Goal: Connect with others: Connect with others

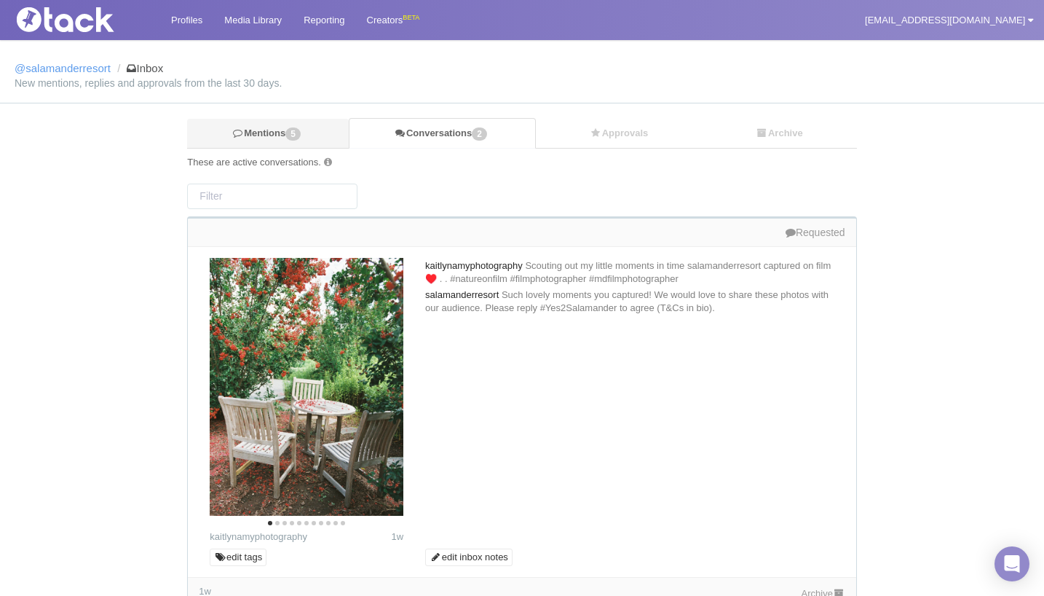
click at [248, 141] on link "Mentions 5" at bounding box center [268, 134] width 162 height 30
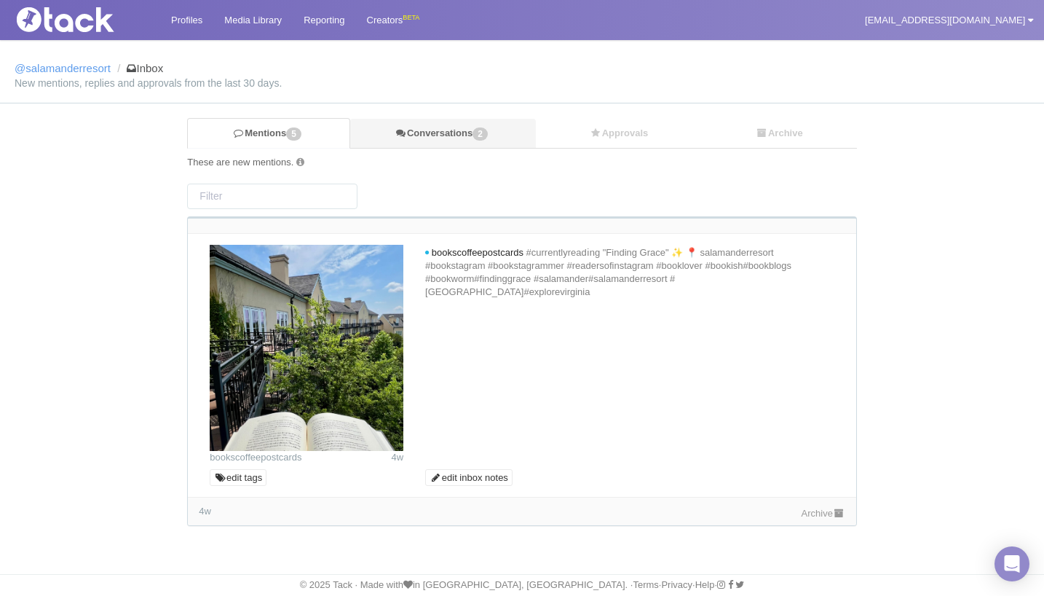
click at [452, 127] on link "Conversations 2" at bounding box center [443, 134] width 186 height 30
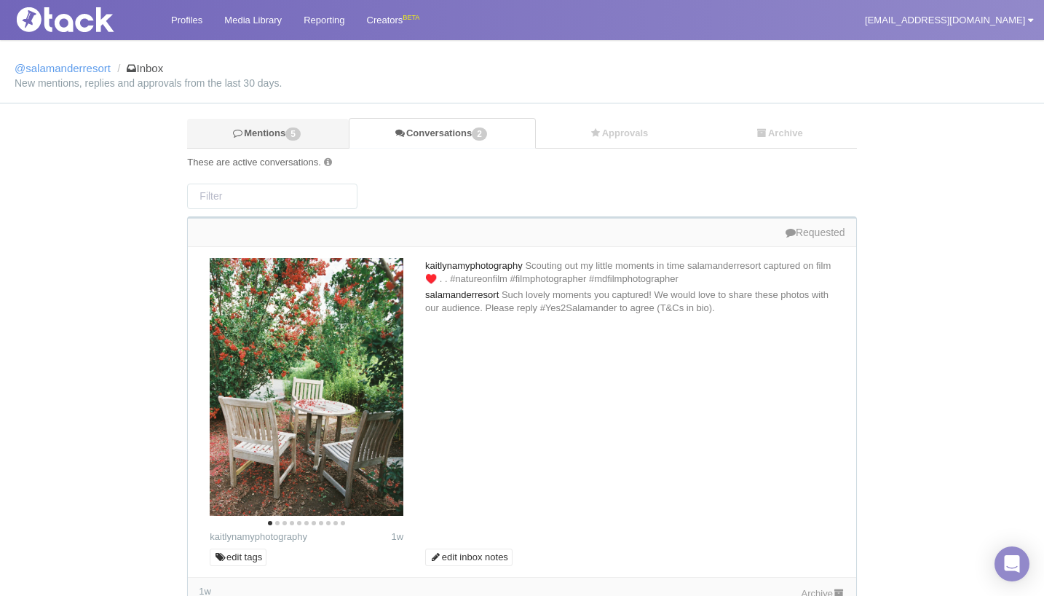
click at [269, 133] on link "Mentions 5" at bounding box center [268, 134] width 162 height 30
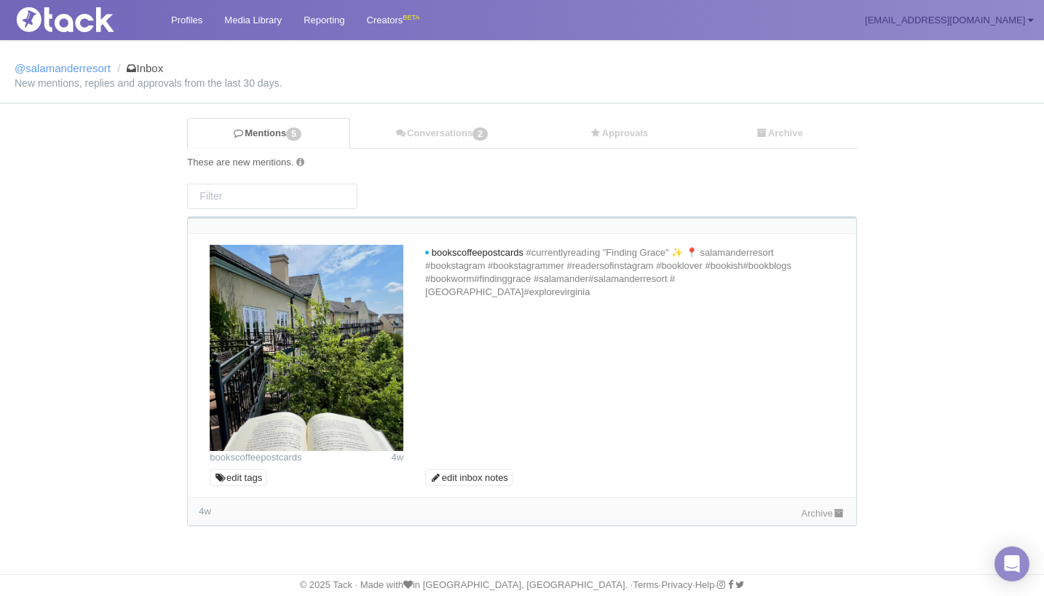
click at [954, 12] on link "[EMAIL_ADDRESS][DOMAIN_NAME]" at bounding box center [949, 20] width 190 height 40
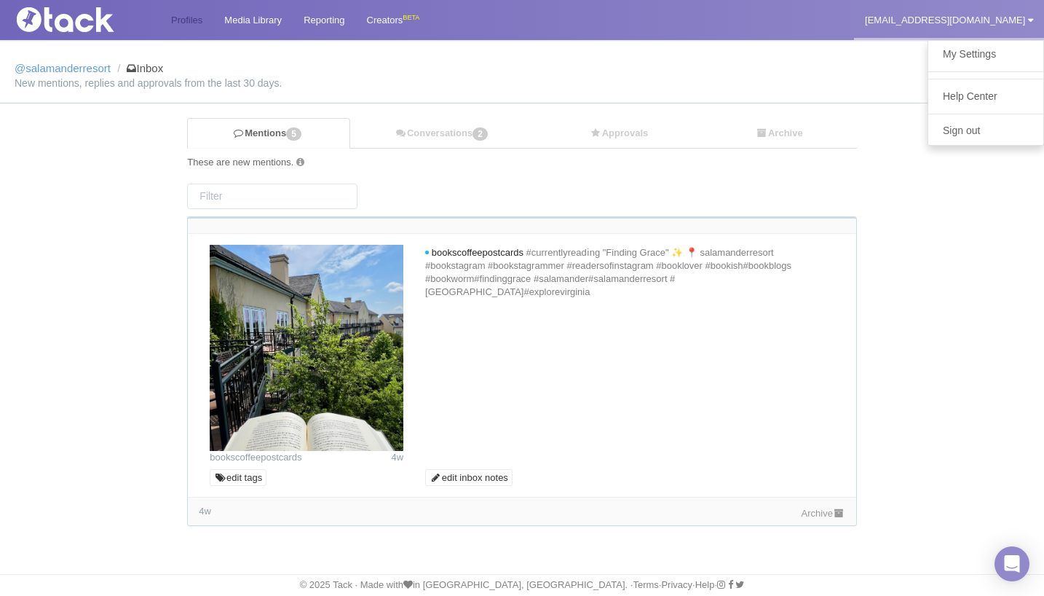
click at [192, 21] on link "Profiles" at bounding box center [186, 20] width 53 height 40
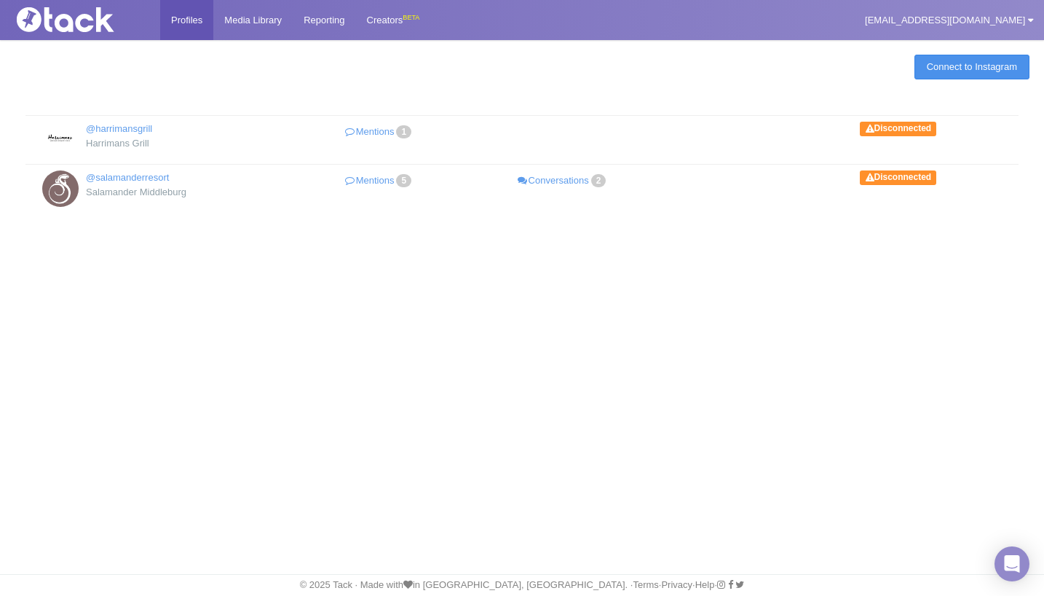
click at [915, 64] on link "Connect to Instagram" at bounding box center [972, 67] width 115 height 25
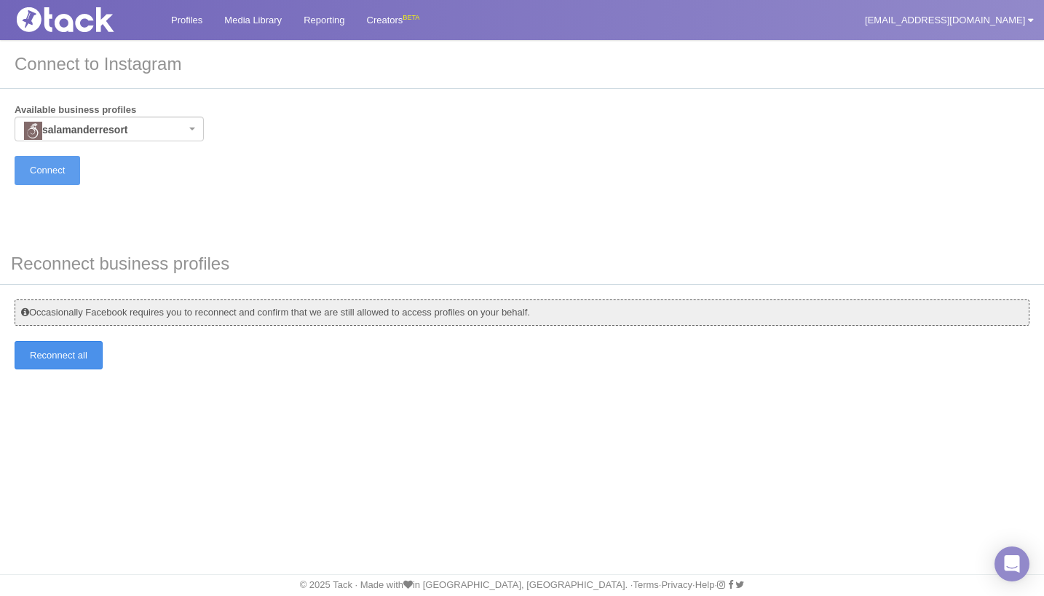
click at [53, 360] on input "Reconnect all" at bounding box center [59, 355] width 88 height 28
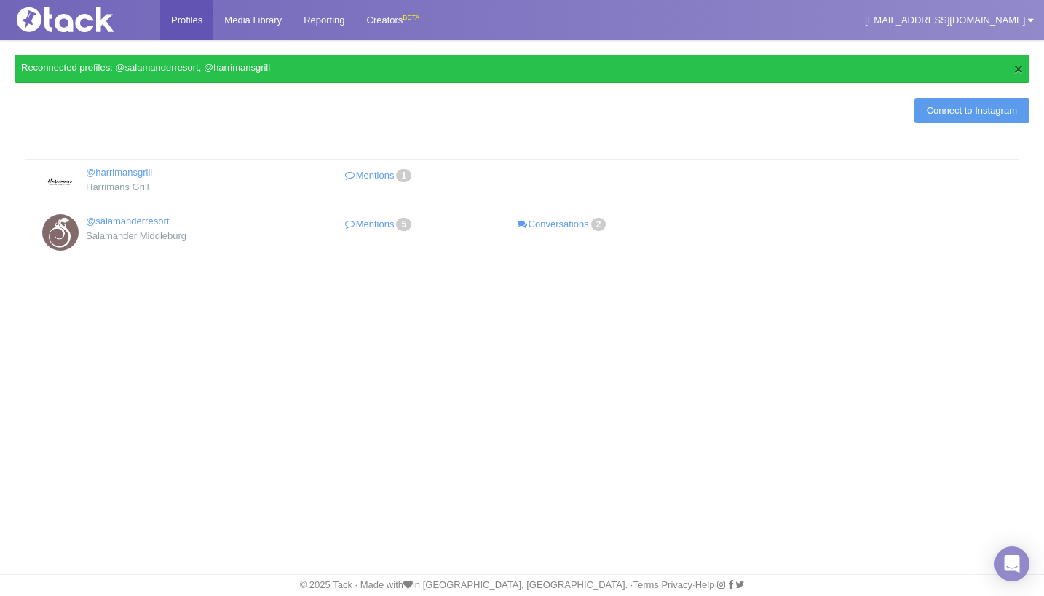
click at [1017, 69] on button "×" at bounding box center [1018, 68] width 9 height 15
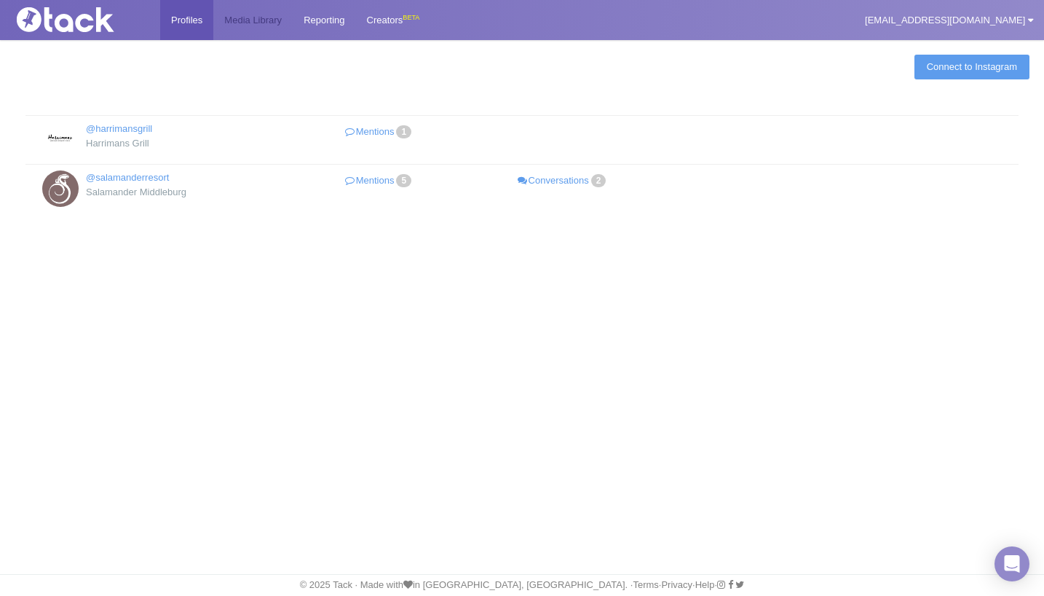
click at [234, 15] on link "Media Library" at bounding box center [252, 20] width 79 height 40
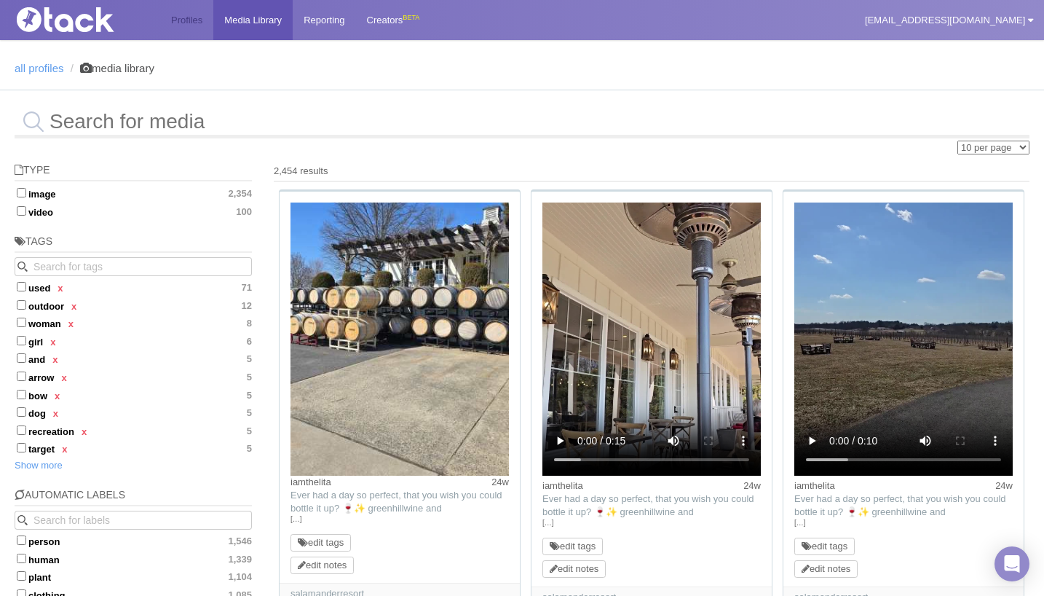
click at [195, 19] on link "Profiles" at bounding box center [186, 20] width 53 height 40
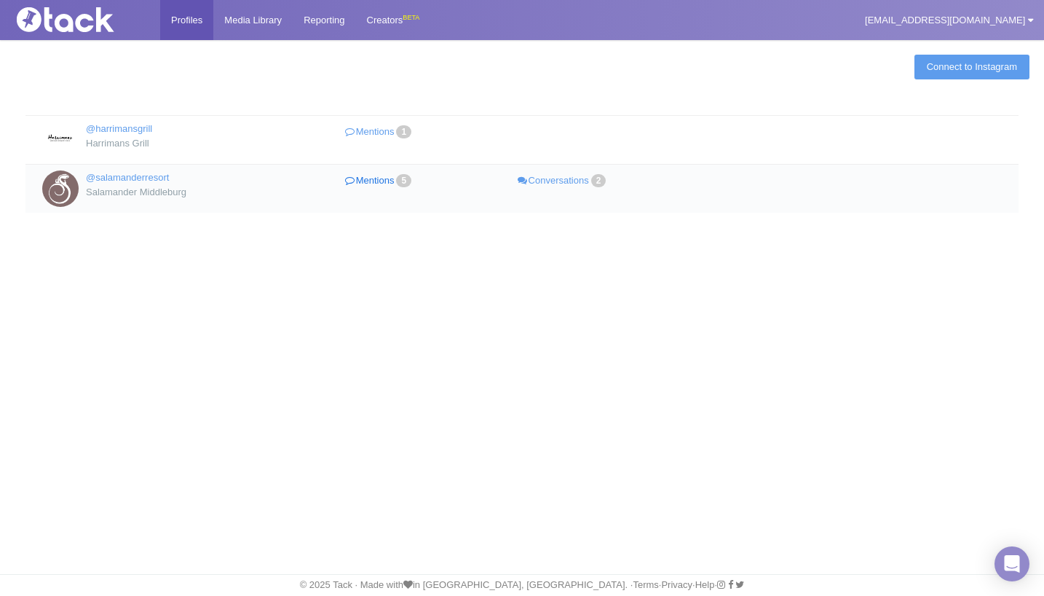
click at [382, 178] on link "Mentions 5" at bounding box center [380, 180] width 184 height 21
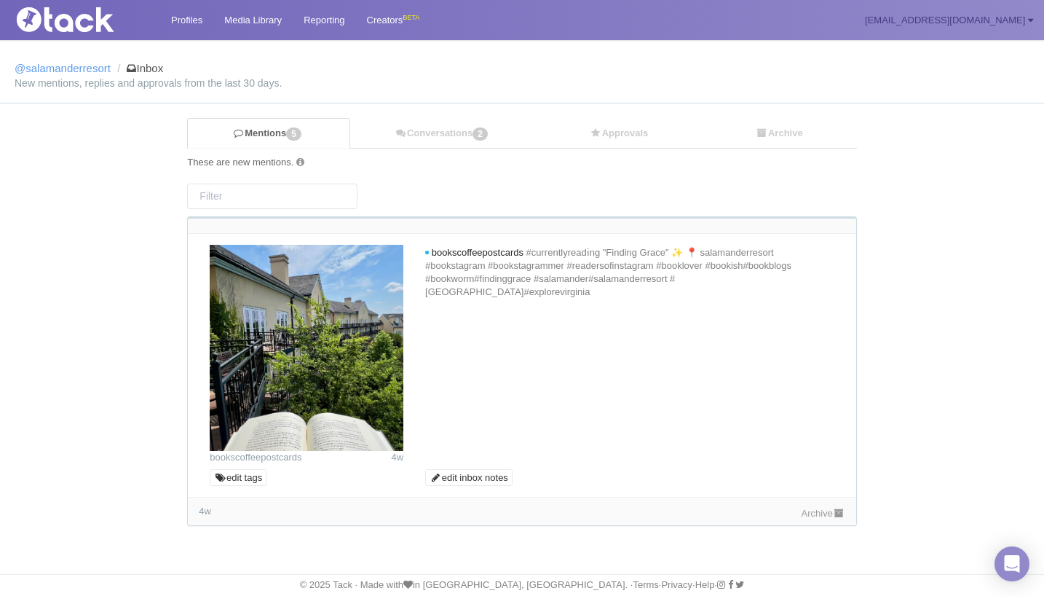
click at [979, 3] on link "[EMAIL_ADDRESS][DOMAIN_NAME]" at bounding box center [949, 20] width 190 height 40
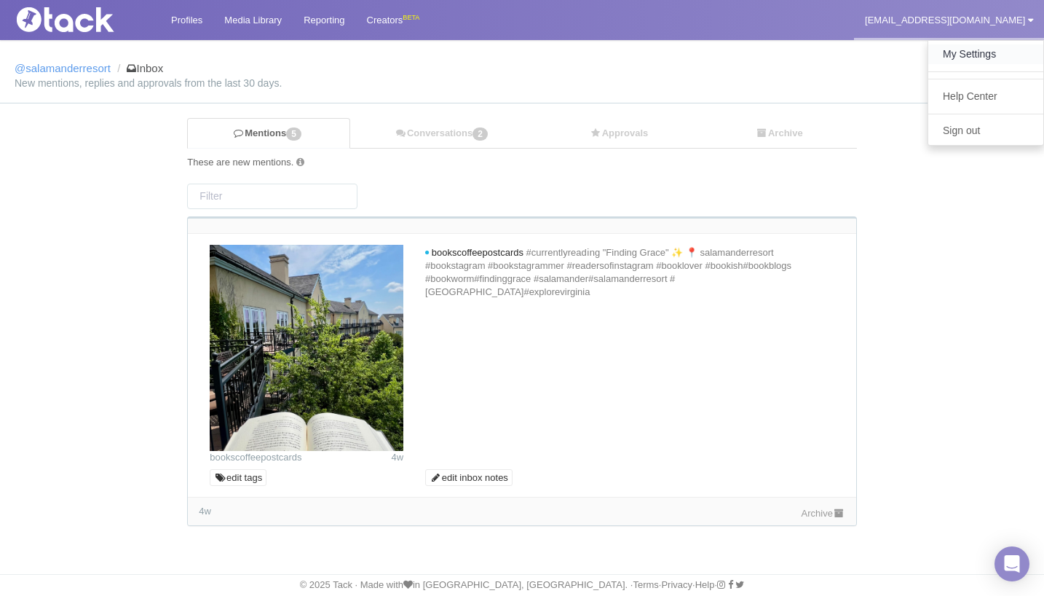
click at [963, 60] on link "My Settings" at bounding box center [985, 54] width 115 height 20
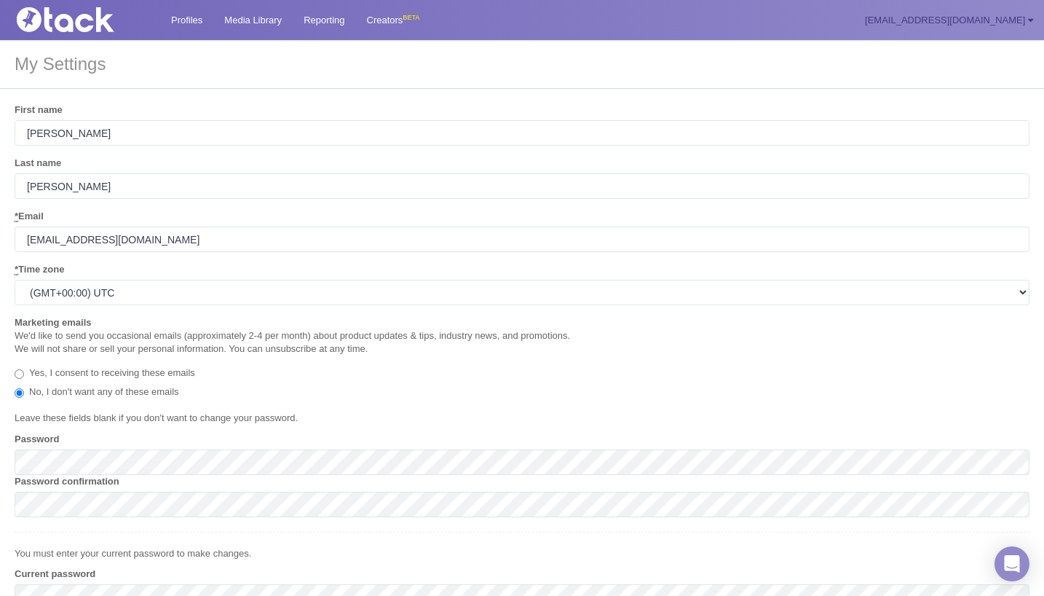
click at [1000, 10] on link "[EMAIL_ADDRESS][DOMAIN_NAME]" at bounding box center [949, 20] width 190 height 40
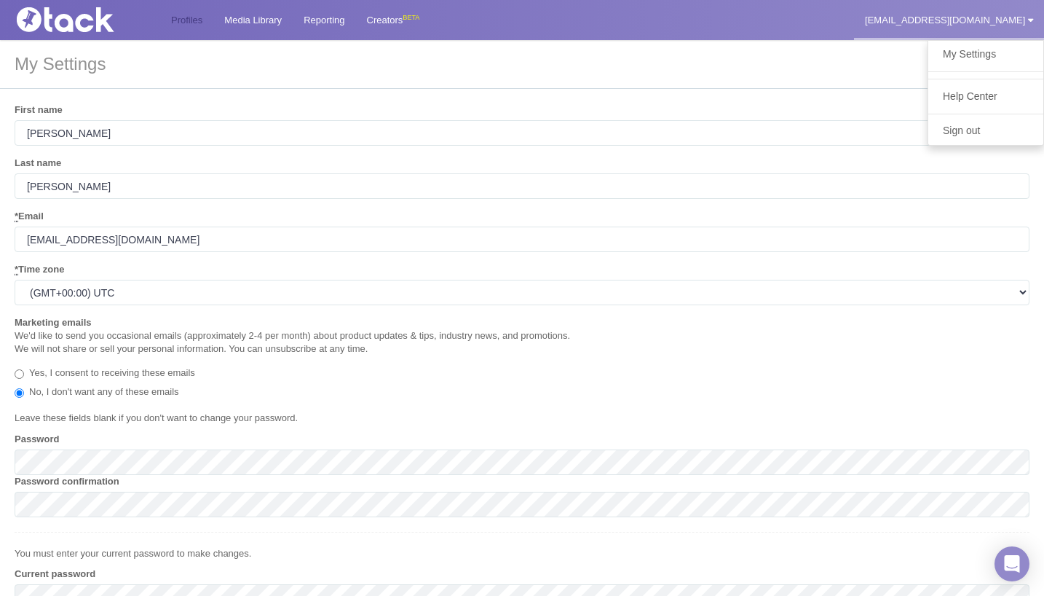
click at [186, 21] on link "Profiles" at bounding box center [186, 20] width 53 height 40
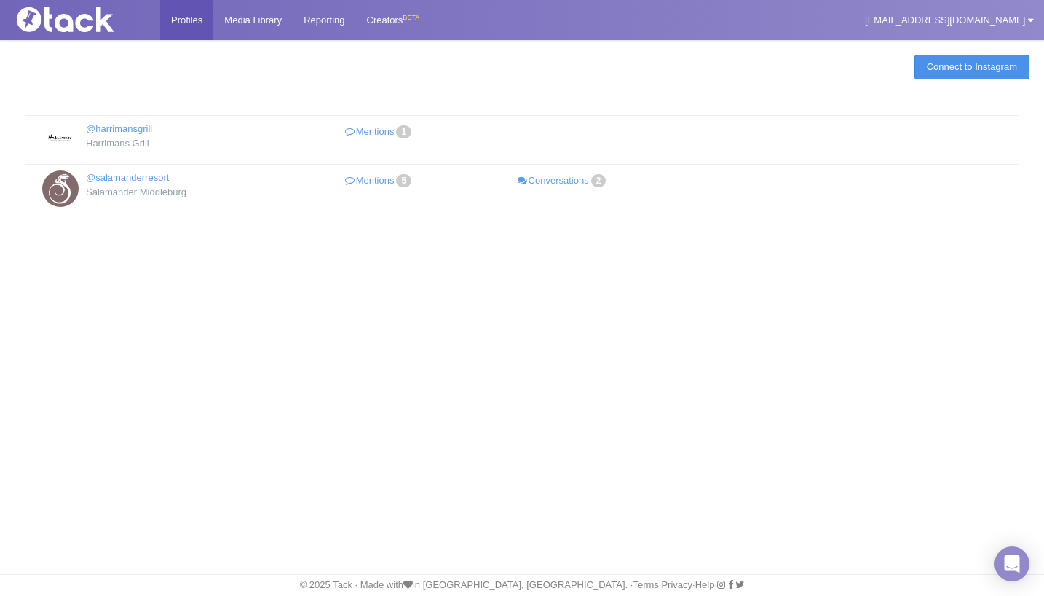
click at [947, 74] on link "Connect to Instagram" at bounding box center [972, 67] width 115 height 25
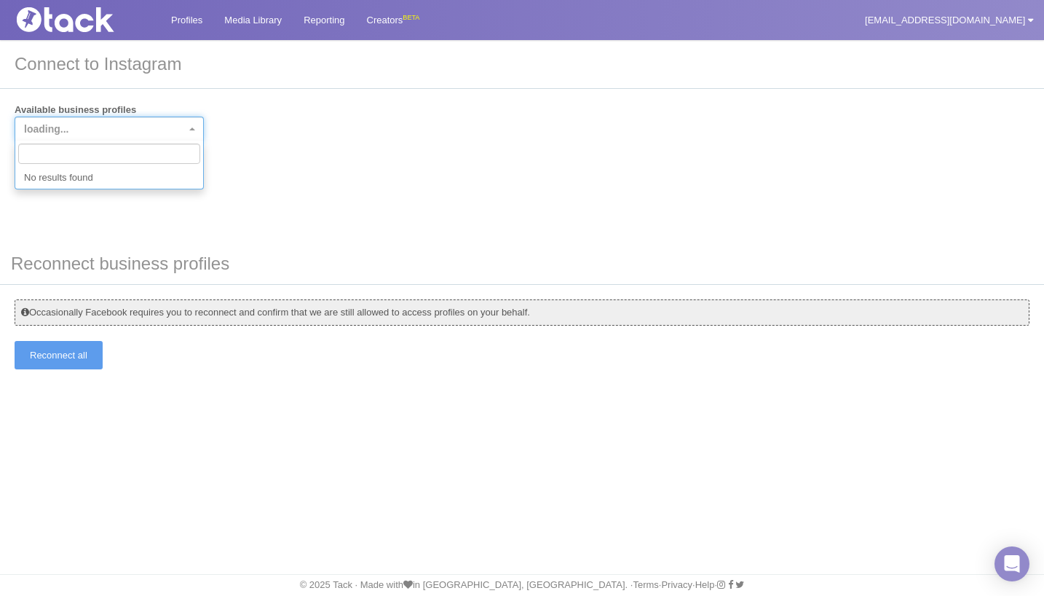
click at [68, 123] on span "loading..." at bounding box center [46, 129] width 44 height 12
click at [288, 147] on div "Available business profiles loading... Connect" at bounding box center [522, 143] width 1015 height 81
click at [50, 171] on input "Connect" at bounding box center [48, 170] width 66 height 28
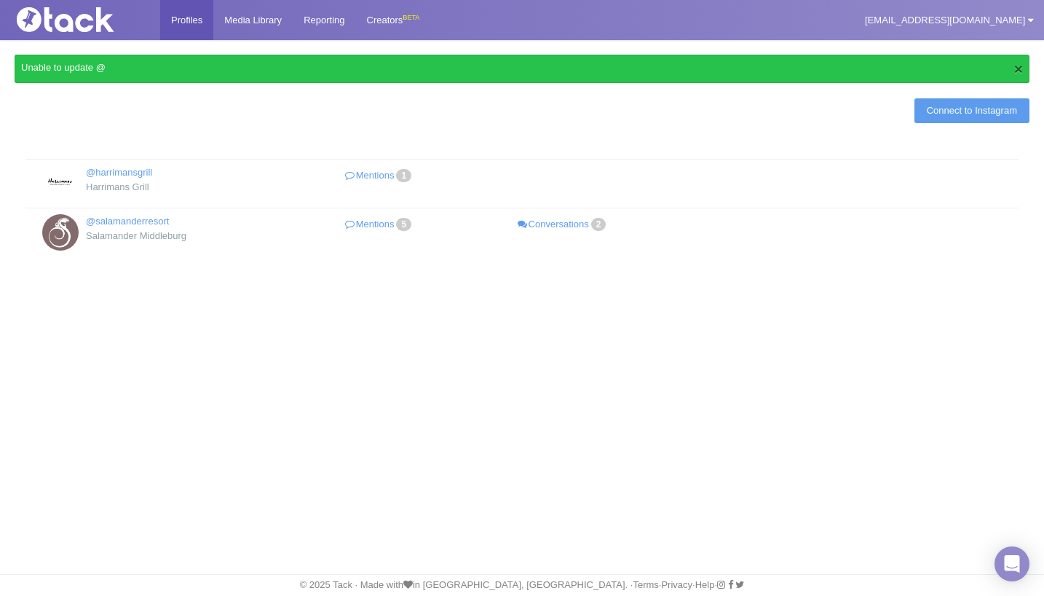
click at [1022, 66] on button "×" at bounding box center [1018, 68] width 9 height 15
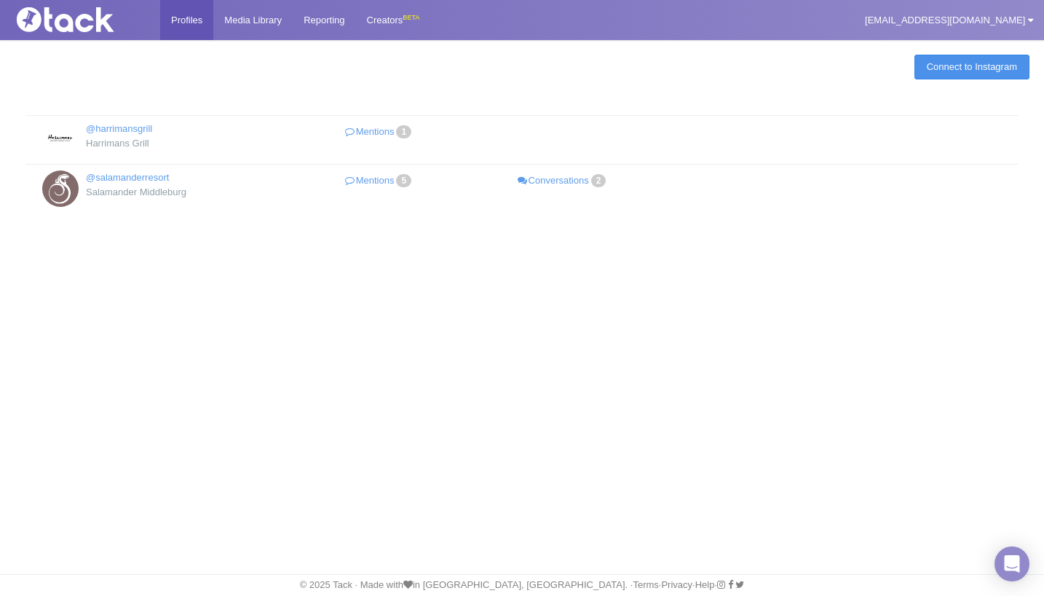
click at [979, 73] on link "Connect to Instagram" at bounding box center [972, 67] width 115 height 25
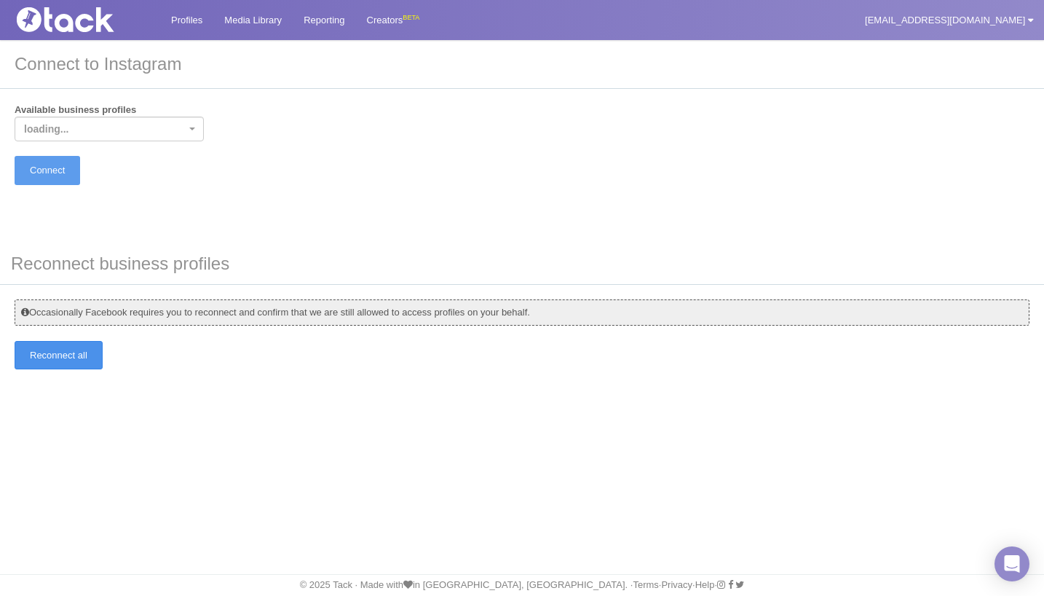
click at [80, 361] on input "Reconnect all" at bounding box center [59, 355] width 88 height 28
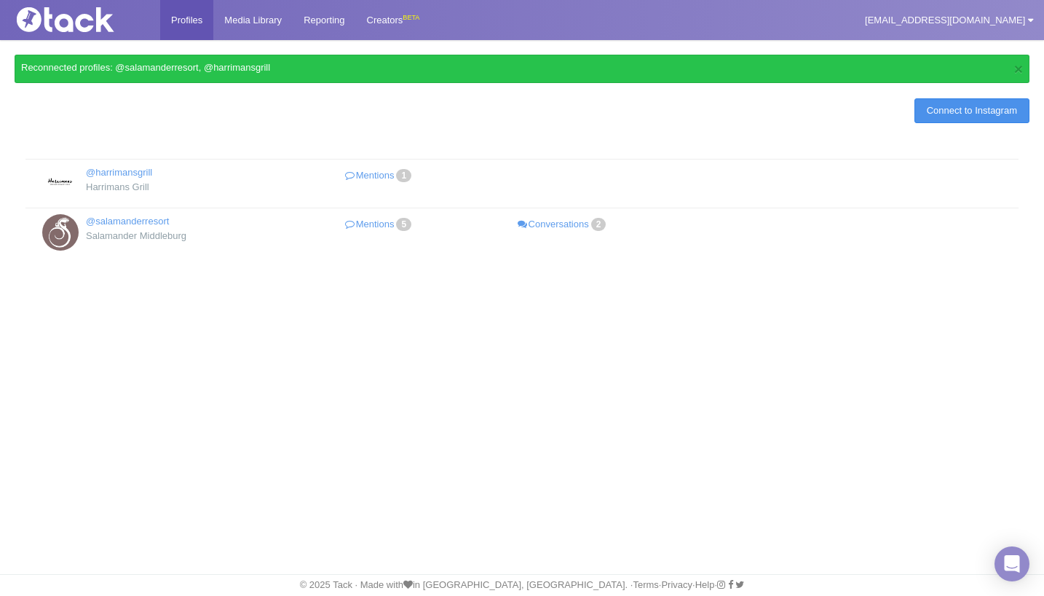
click at [939, 110] on link "Connect to Instagram" at bounding box center [972, 110] width 115 height 25
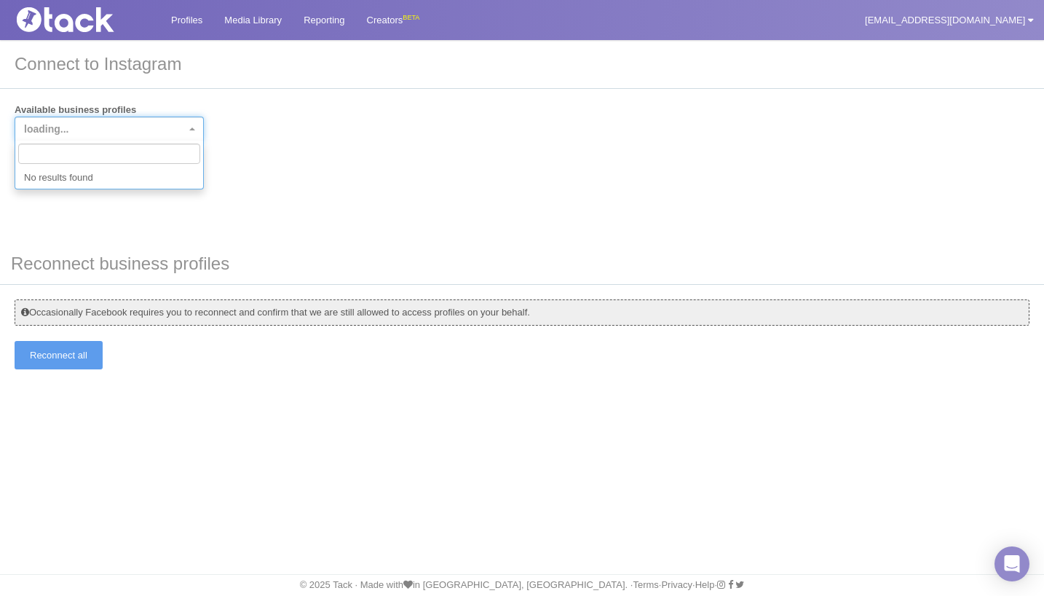
click at [63, 133] on span "loading..." at bounding box center [46, 129] width 44 height 12
